Goal: Consume media (video, audio)

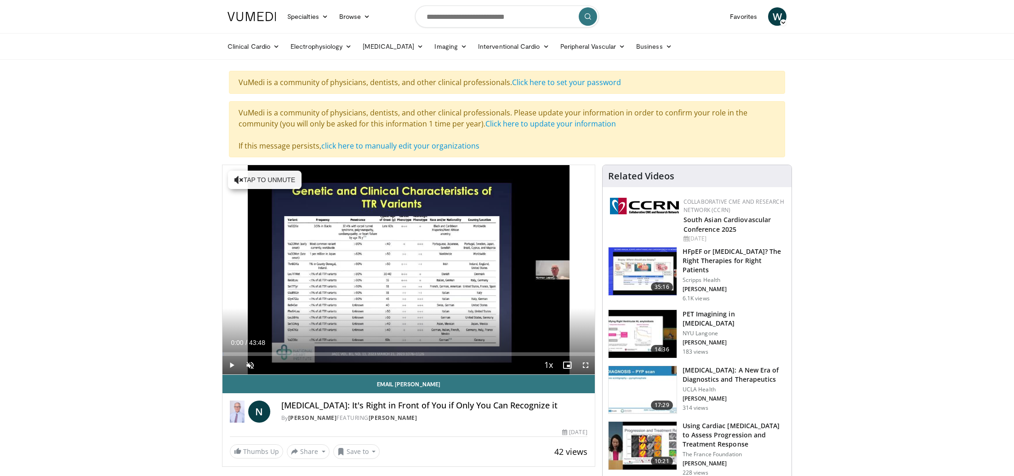
click at [777, 16] on span "W" at bounding box center [777, 16] width 18 height 18
click at [708, 90] on link "Settings" at bounding box center [729, 90] width 109 height 15
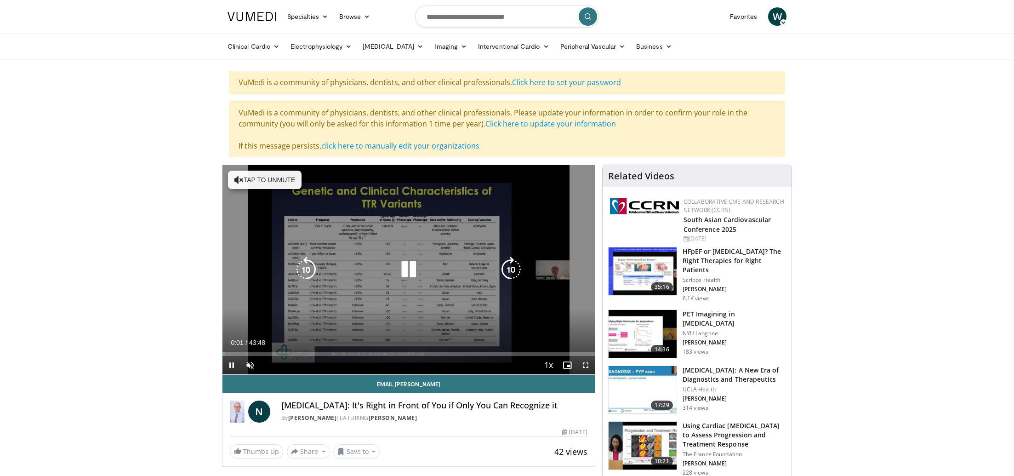
click at [239, 177] on icon "Video Player" at bounding box center [238, 179] width 9 height 9
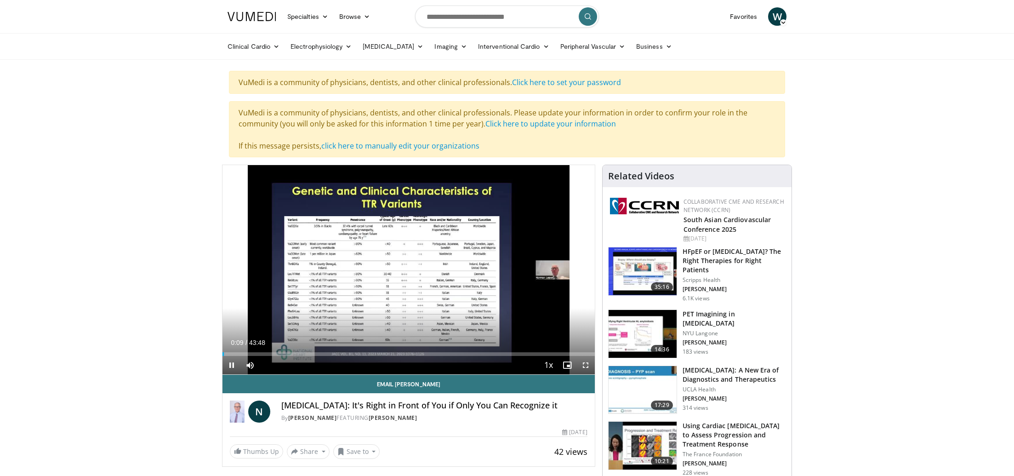
click at [588, 363] on span "Video Player" at bounding box center [585, 365] width 18 height 18
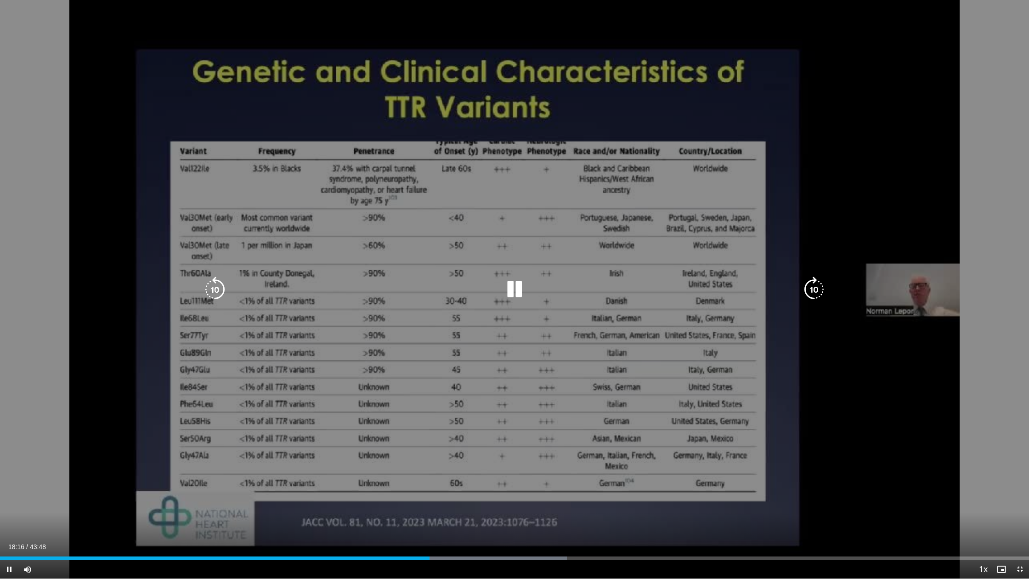
click at [77, 241] on div "10 seconds Tap to unmute" at bounding box center [514, 289] width 1029 height 579
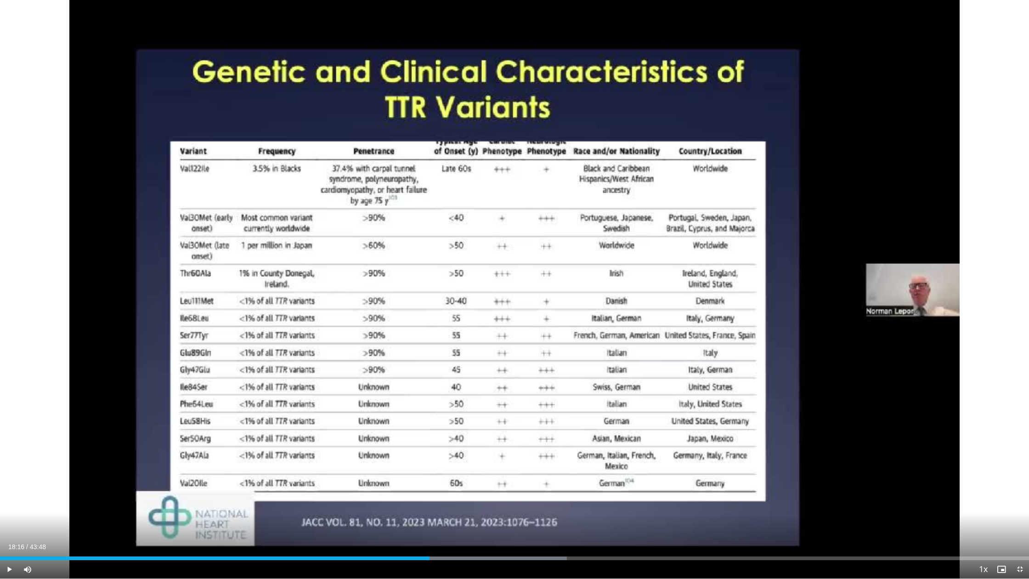
click at [1013, 475] on span "Video Player" at bounding box center [1020, 569] width 18 height 18
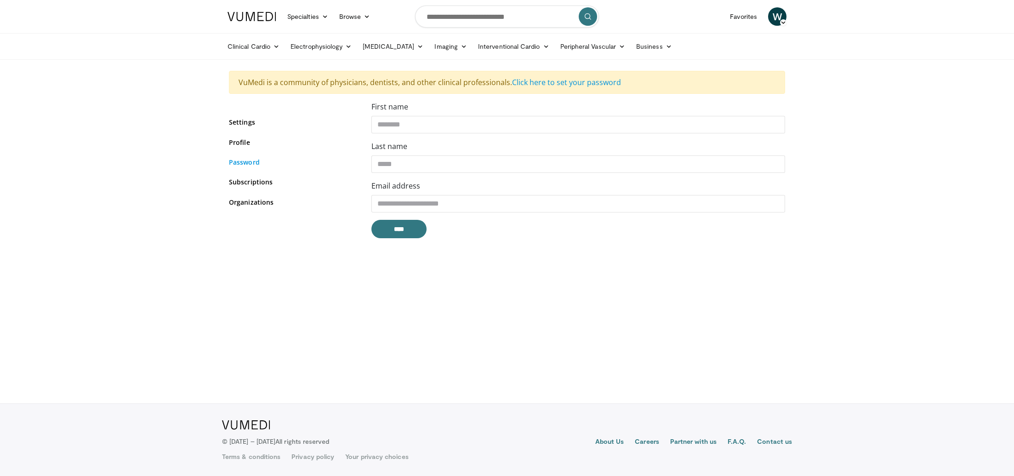
click at [243, 163] on link "Password" at bounding box center [293, 162] width 129 height 10
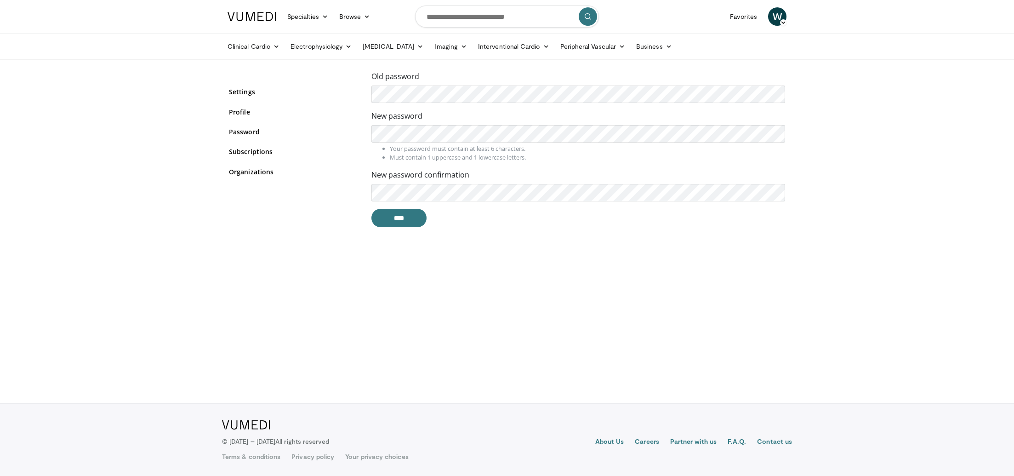
click at [297, 186] on div "Settings Profile Password Subscriptions Organizations" at bounding box center [293, 137] width 129 height 111
click at [779, 15] on span "W" at bounding box center [777, 16] width 18 height 18
